Goal: Check status: Check status

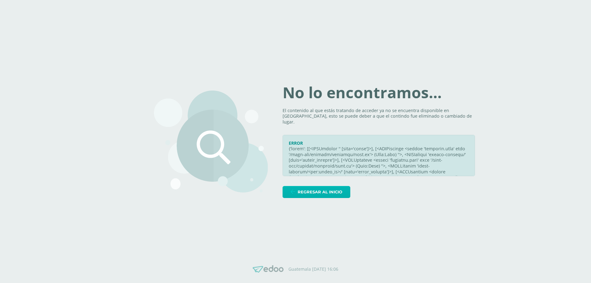
click at [344, 187] on link "Regresar al inicio" at bounding box center [316, 192] width 68 height 12
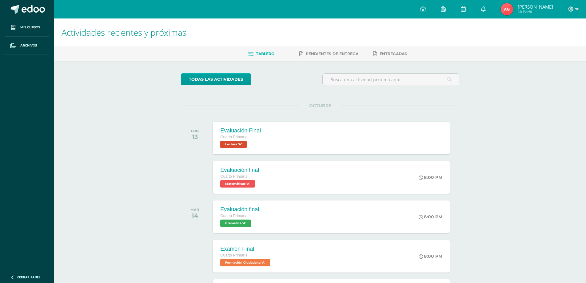
click at [513, 10] on img at bounding box center [507, 9] width 12 height 12
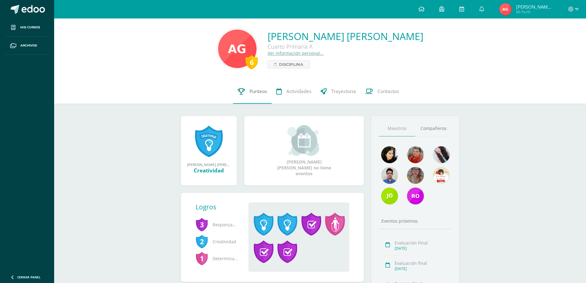
click at [249, 93] on span "Punteos" at bounding box center [258, 91] width 18 height 6
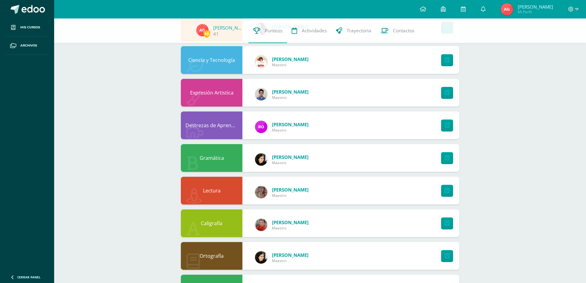
scroll to position [281, 0]
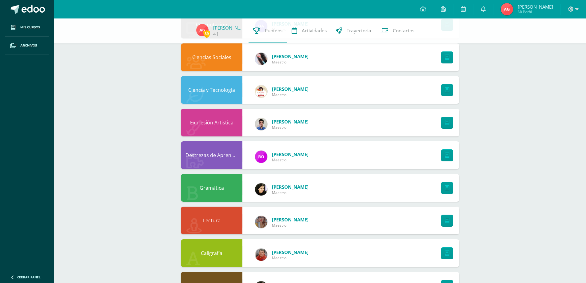
click at [229, 181] on div "Gramática" at bounding box center [212, 188] width 62 height 28
click at [451, 189] on link at bounding box center [447, 188] width 12 height 12
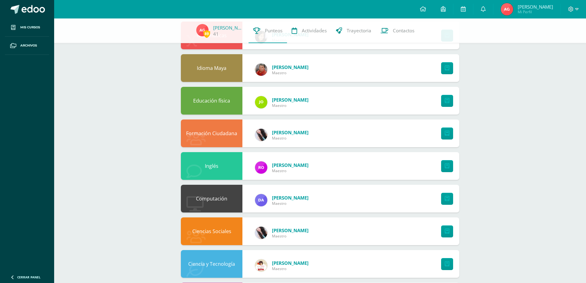
scroll to position [97, 0]
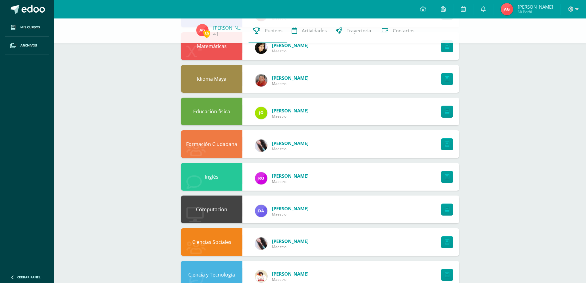
click at [218, 143] on div "Formación Ciudadana" at bounding box center [212, 144] width 62 height 28
click at [450, 146] on link at bounding box center [447, 144] width 12 height 12
